Goal: Complete application form

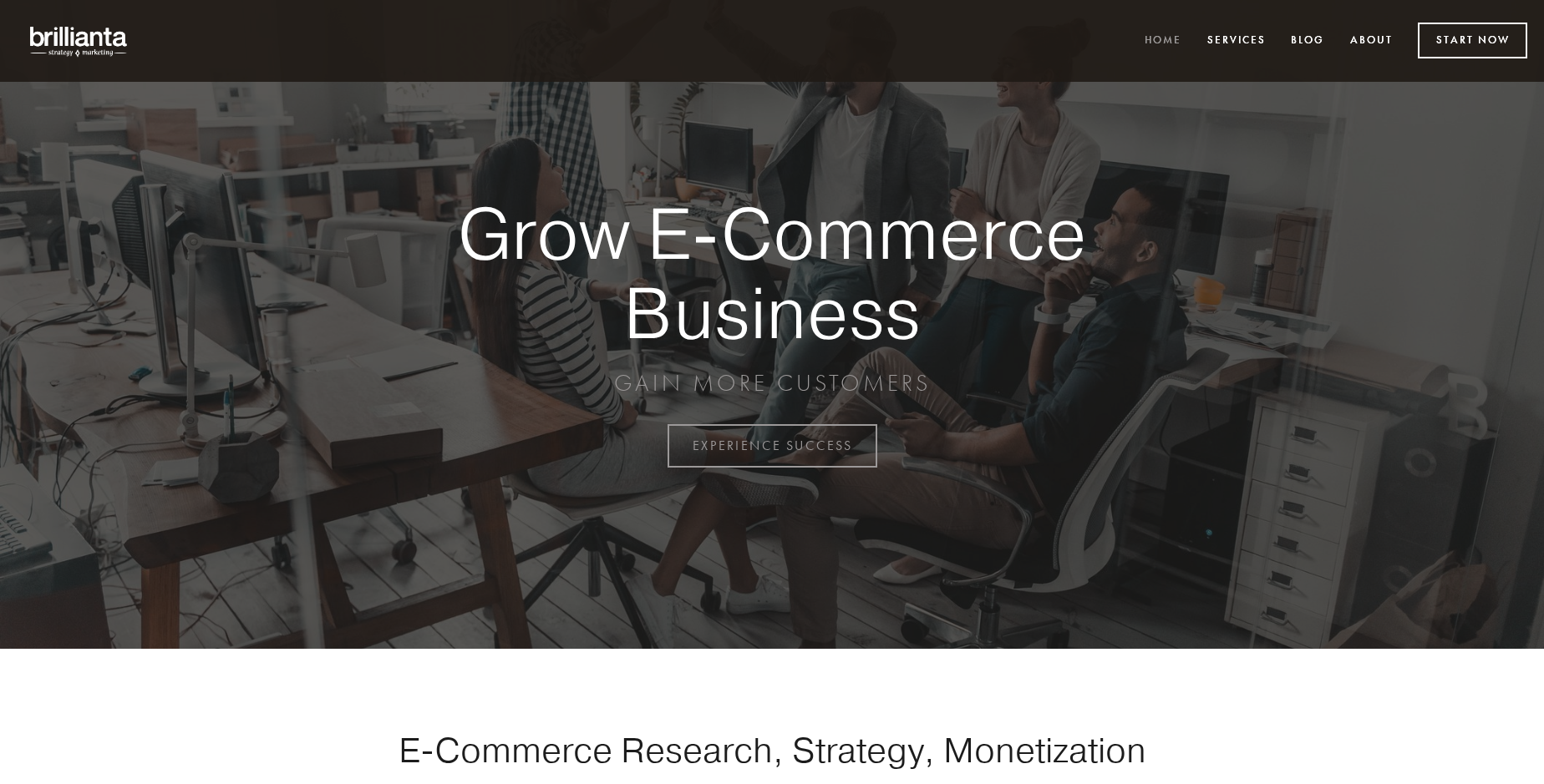
scroll to position [4379, 0]
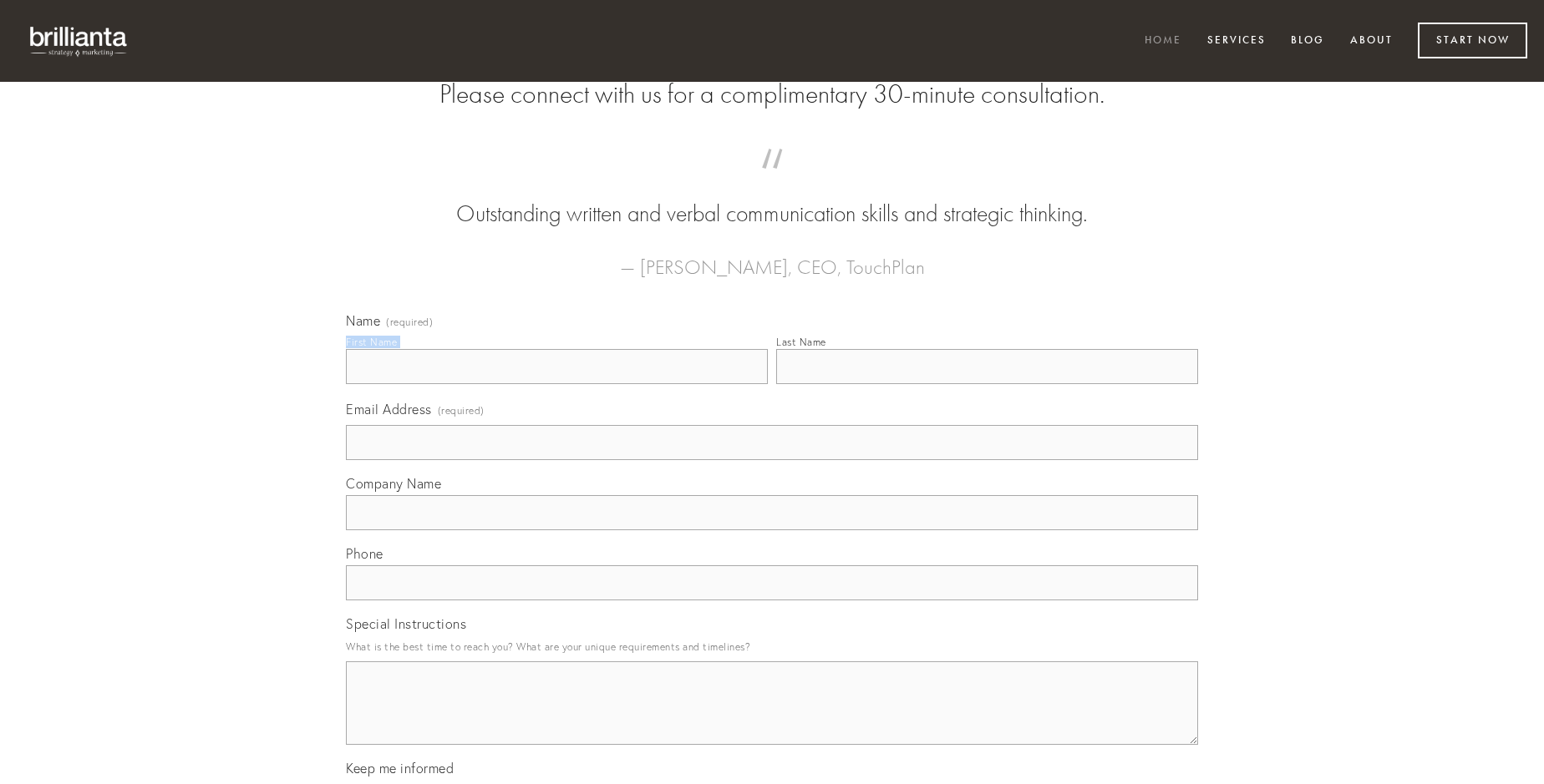
type input "[PERSON_NAME]"
click at [986, 384] on input "Last Name" at bounding box center [986, 366] width 422 height 35
type input "[PERSON_NAME]"
click at [772, 460] on input "Email Address (required)" at bounding box center [772, 442] width 852 height 35
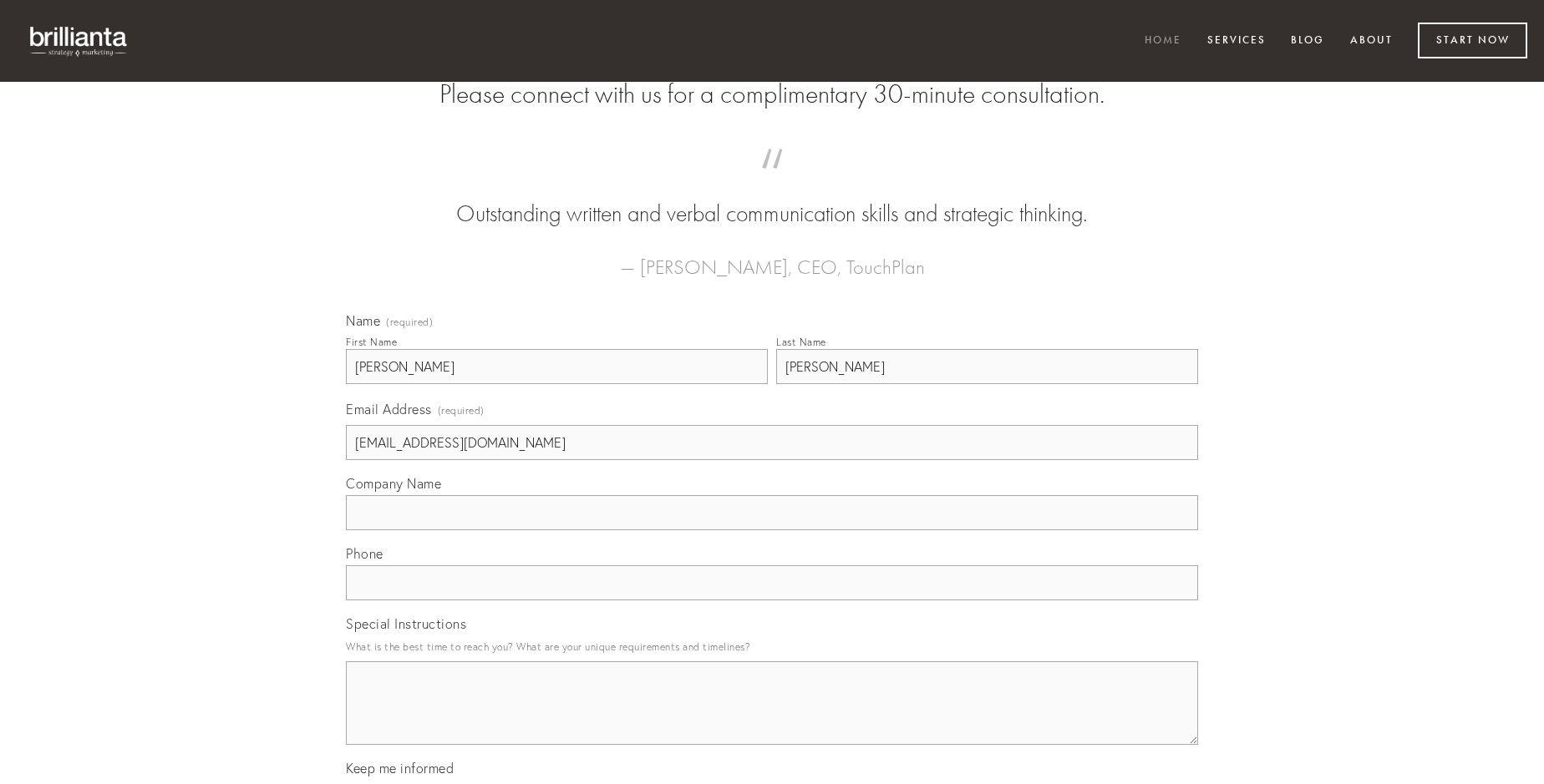
type input "[EMAIL_ADDRESS][DOMAIN_NAME]"
click at [772, 530] on input "Company Name" at bounding box center [772, 512] width 852 height 35
type input "sol"
click at [772, 601] on input "text" at bounding box center [772, 583] width 852 height 35
click at [772, 718] on textarea "Special Instructions" at bounding box center [772, 703] width 852 height 84
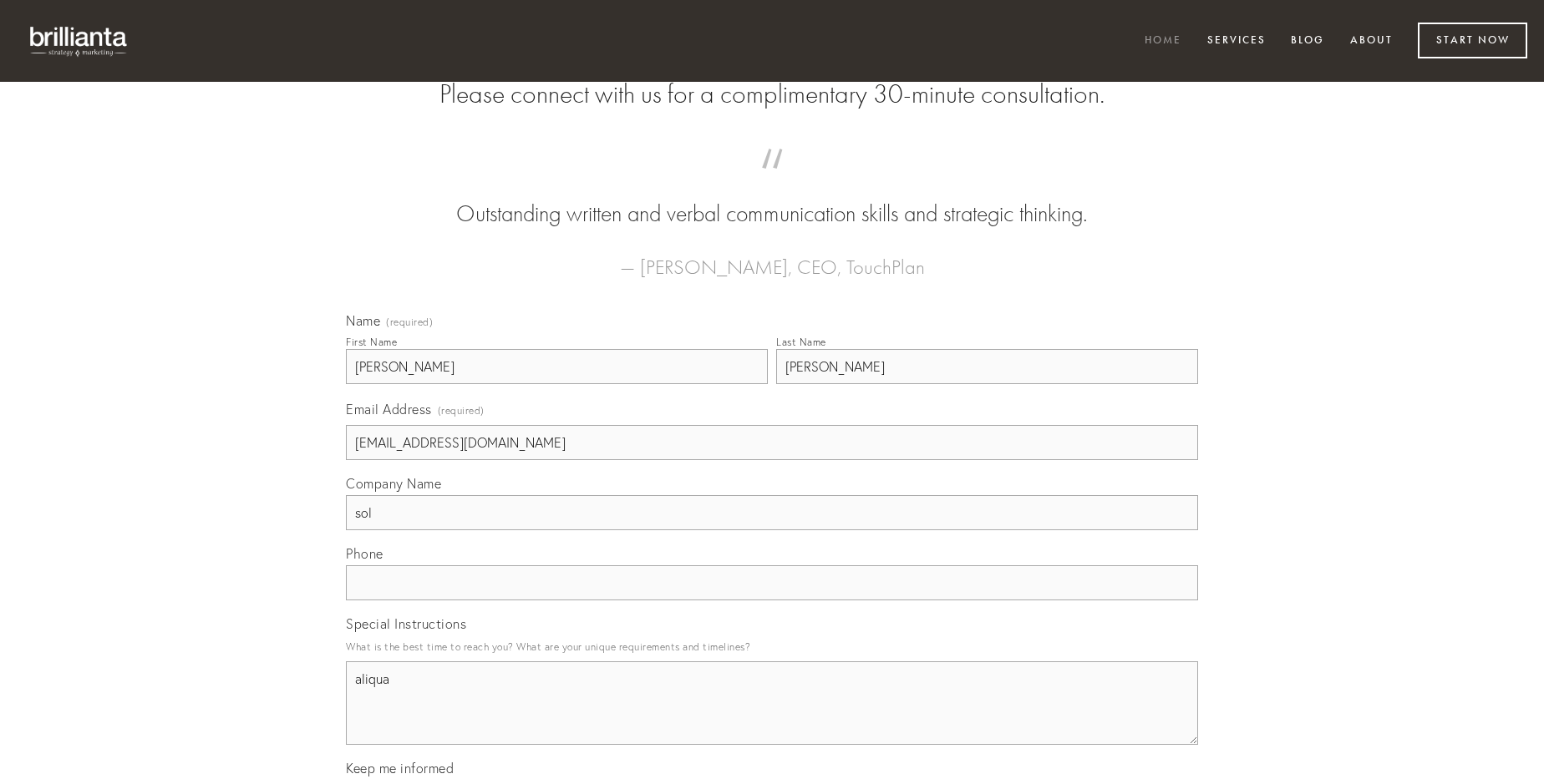
type textarea "aliqua"
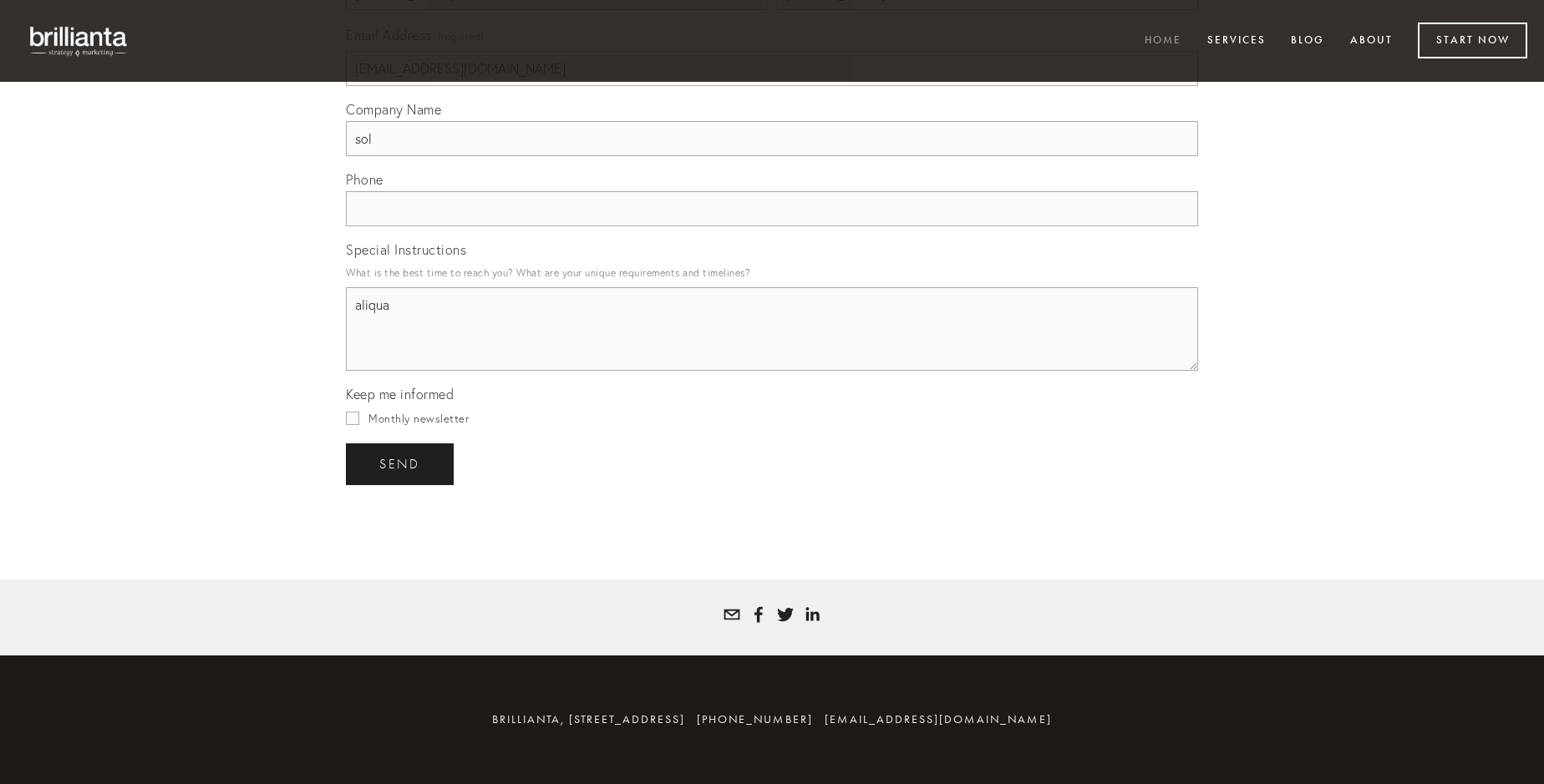
click at [401, 464] on span "send" at bounding box center [400, 464] width 41 height 15
